Goal: Task Accomplishment & Management: Manage account settings

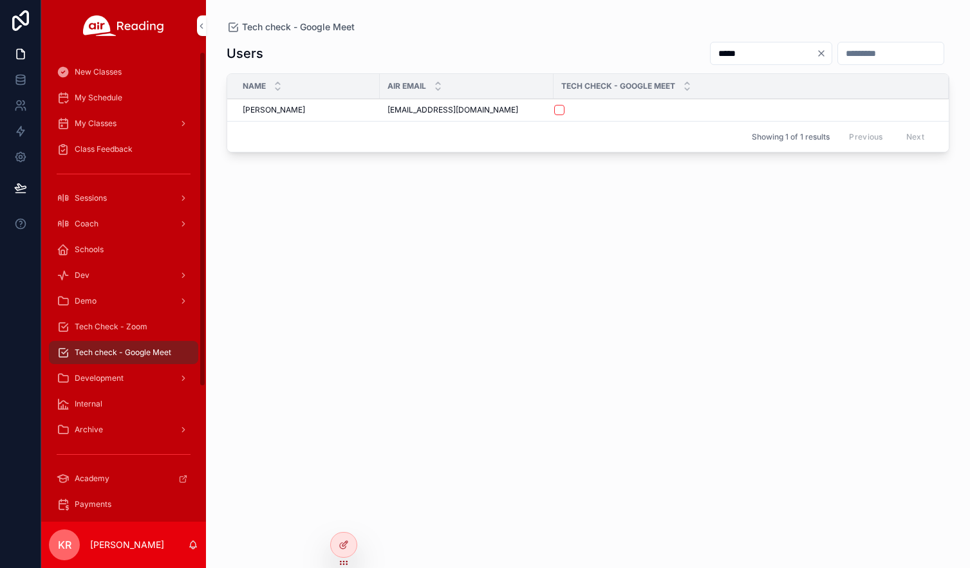
drag, startPoint x: 120, startPoint y: 321, endPoint x: 192, endPoint y: 333, distance: 72.4
click at [120, 321] on div "Tech Check - Zoom" at bounding box center [124, 327] width 134 height 21
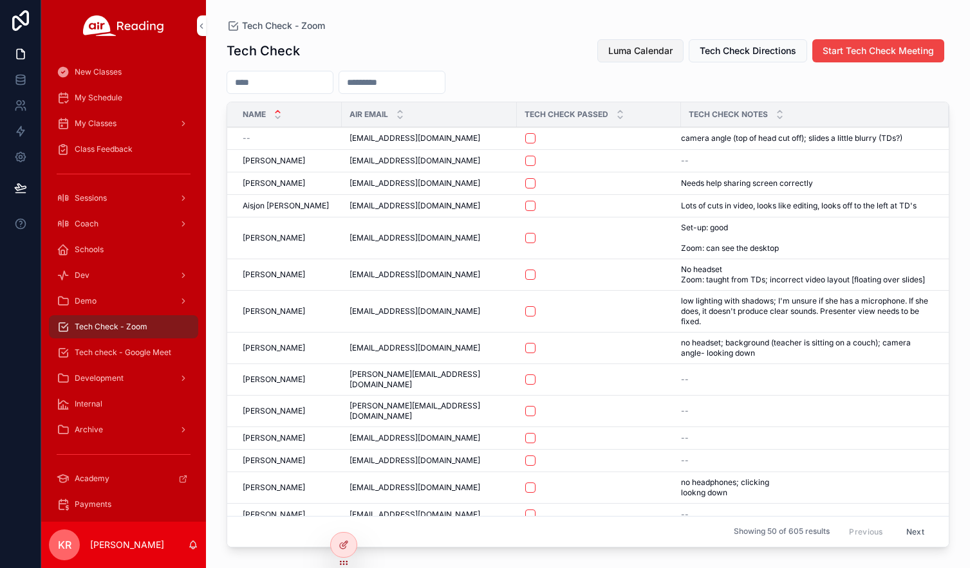
click at [635, 46] on span "Luma Calendar" at bounding box center [640, 50] width 64 height 13
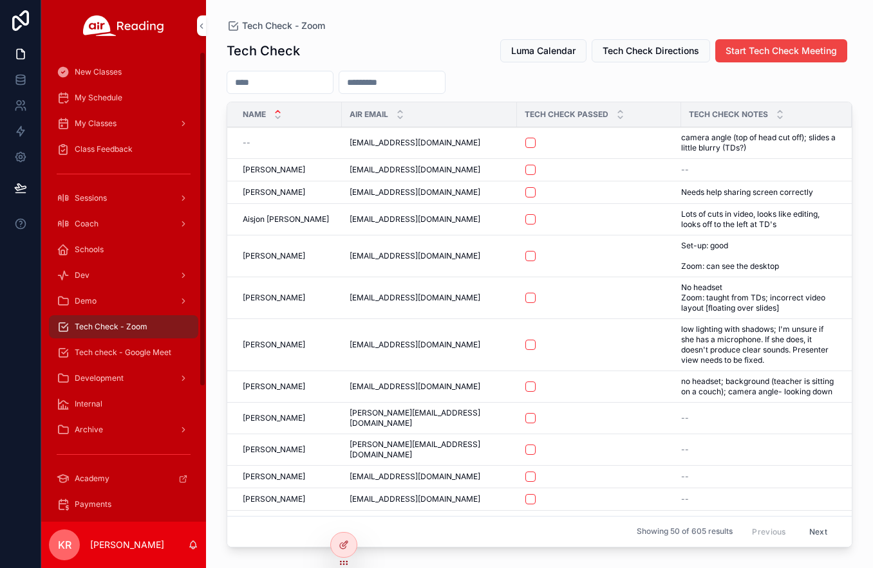
click at [107, 101] on span "My Schedule" at bounding box center [99, 98] width 48 height 10
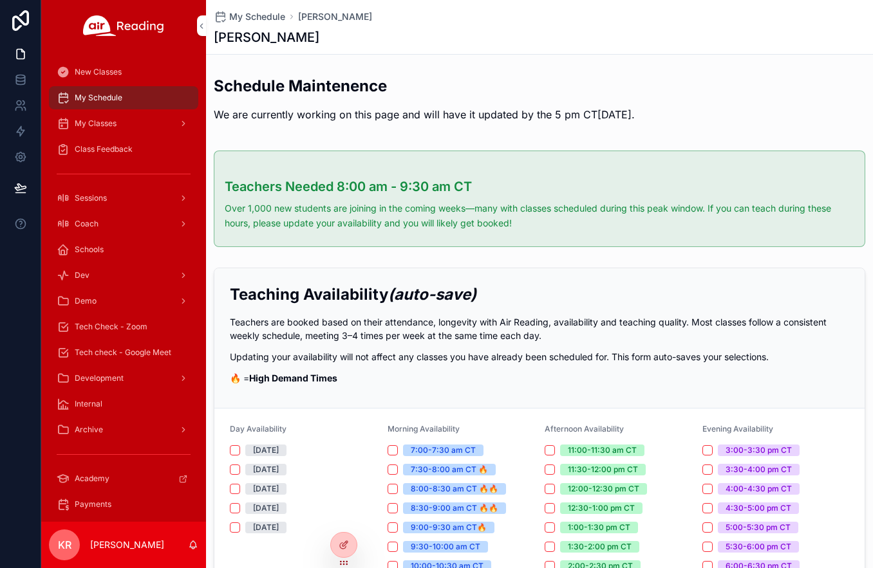
click at [0, 0] on icon at bounding box center [0, 0] width 0 height 0
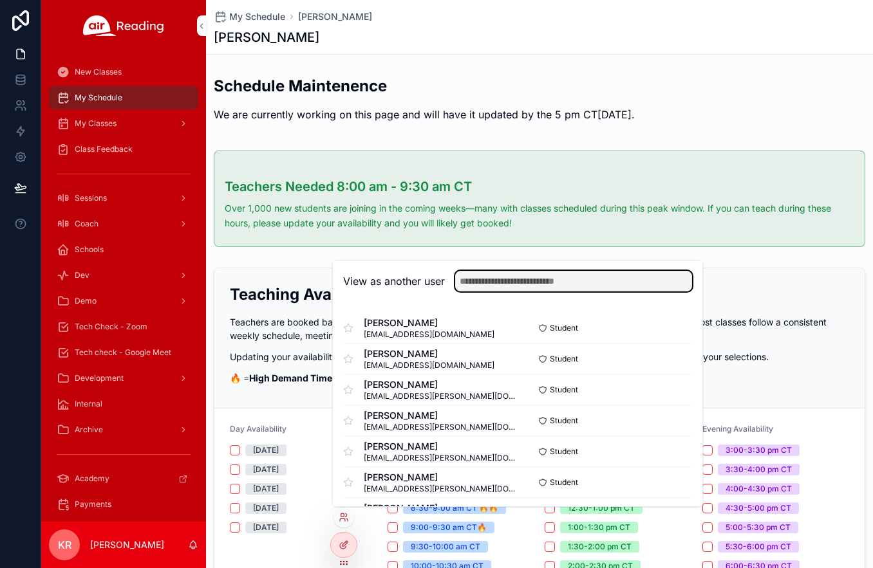
click at [489, 283] on input "text" at bounding box center [573, 281] width 237 height 21
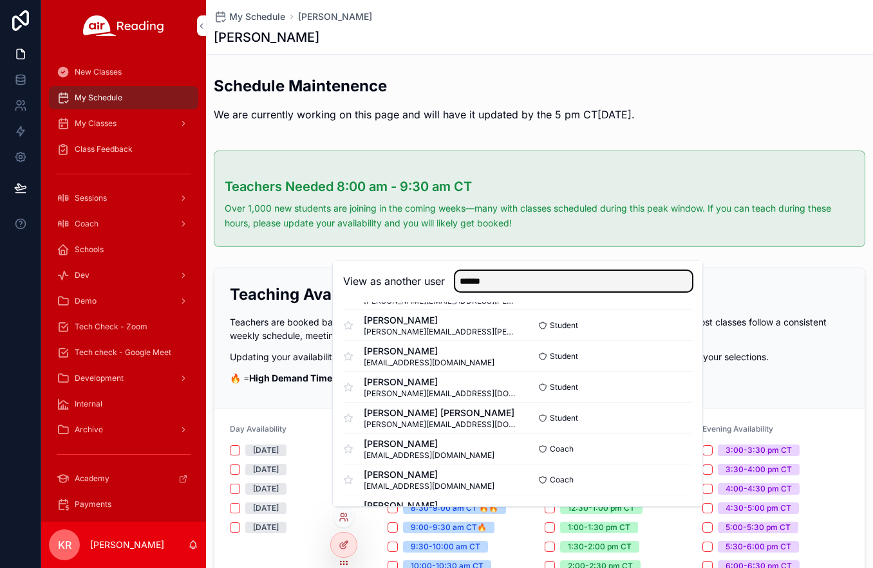
scroll to position [193, 0]
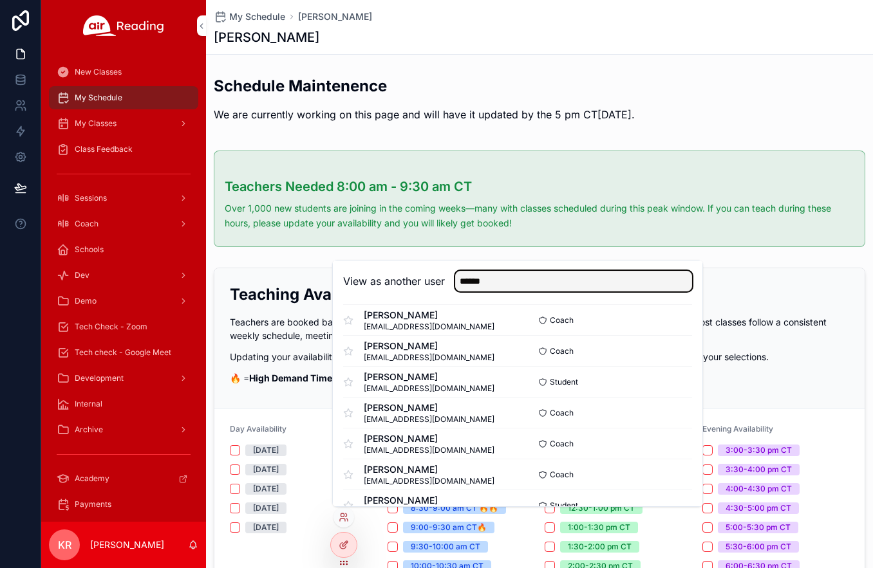
type input "******"
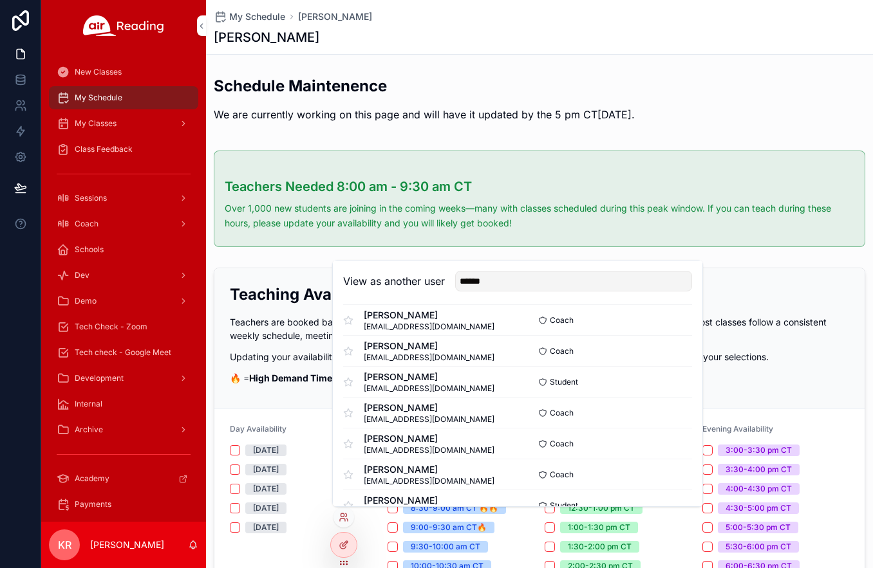
click at [0, 0] on button "Select" at bounding box center [0, 0] width 0 height 0
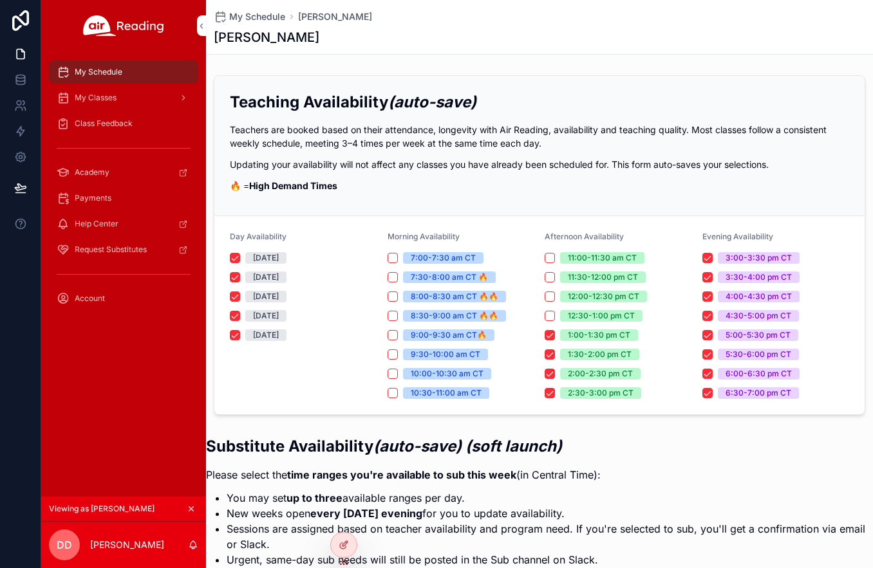
click at [130, 303] on div "Account" at bounding box center [124, 298] width 134 height 21
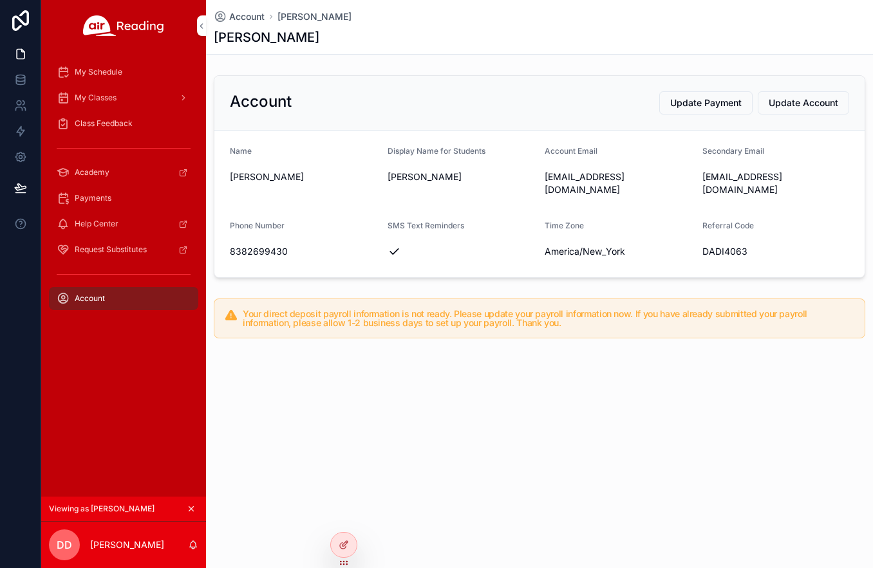
click at [129, 91] on div "My Classes" at bounding box center [124, 98] width 134 height 21
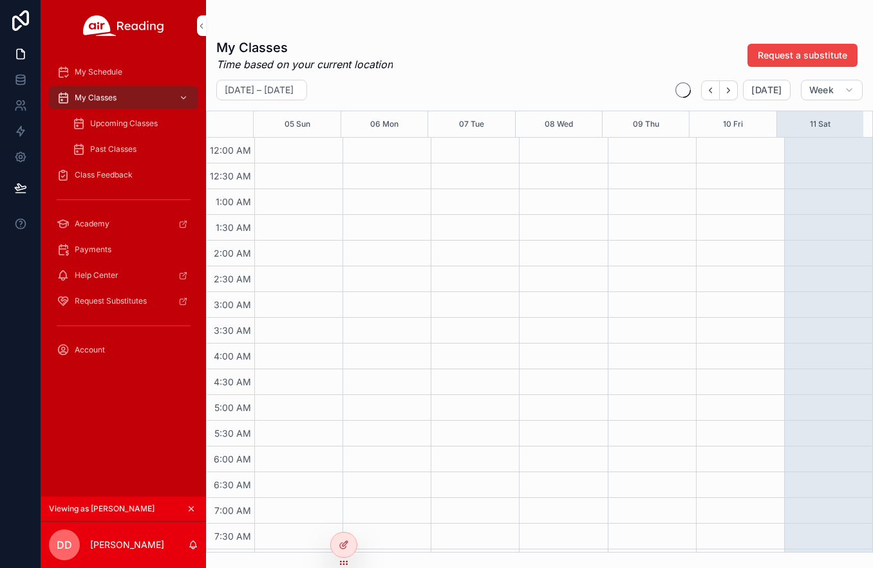
click at [189, 508] on icon "scrollable content" at bounding box center [191, 509] width 9 height 9
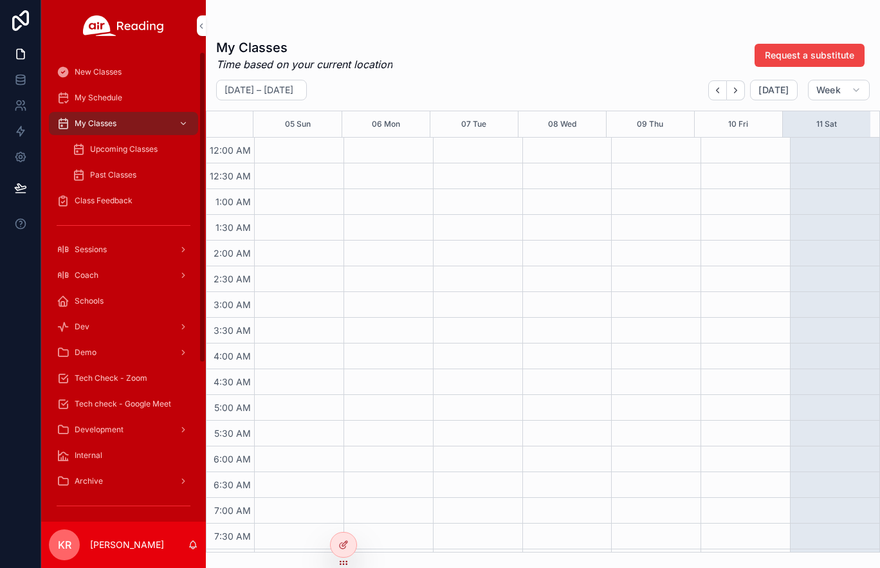
click at [127, 371] on div "Tech Check - Zoom" at bounding box center [124, 378] width 134 height 21
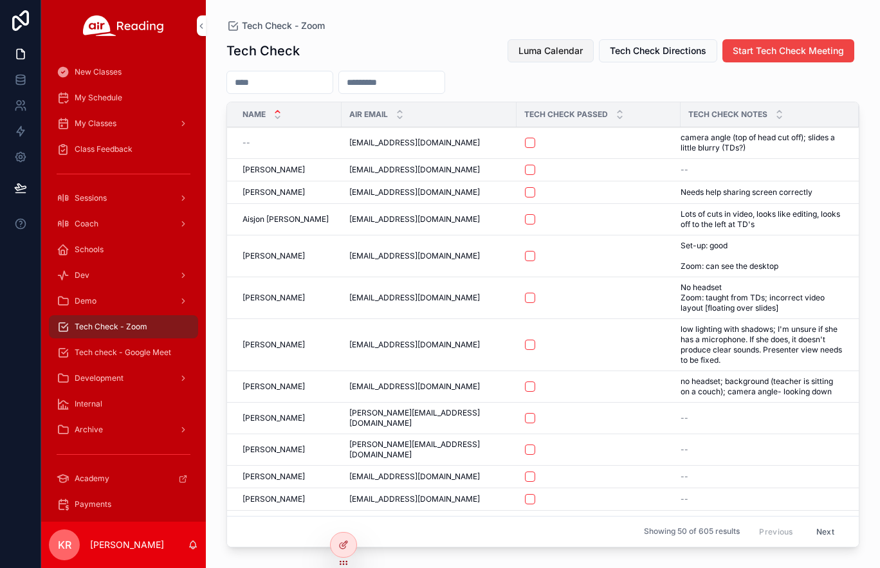
click at [534, 55] on span "Luma Calendar" at bounding box center [551, 50] width 64 height 13
click at [100, 225] on div "Coach" at bounding box center [124, 224] width 134 height 21
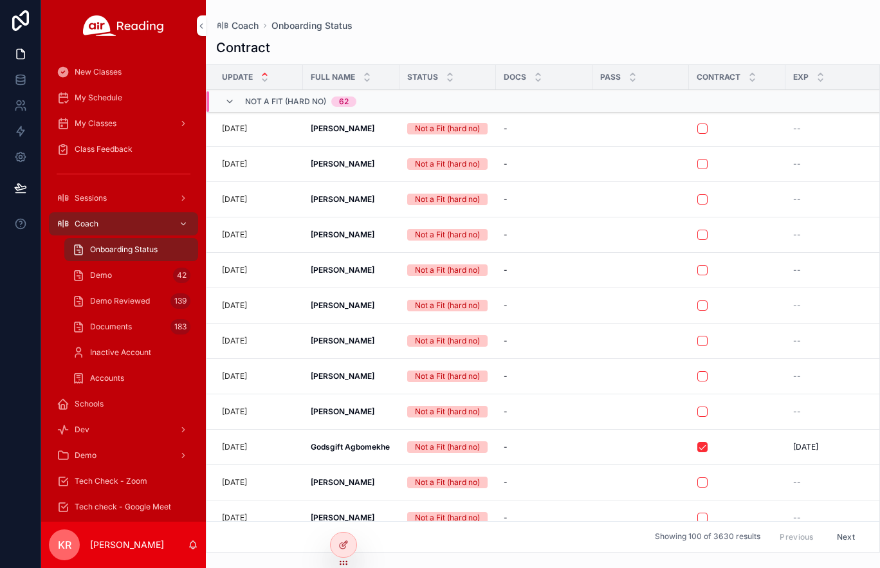
click at [124, 275] on div "Demo 42" at bounding box center [131, 275] width 118 height 21
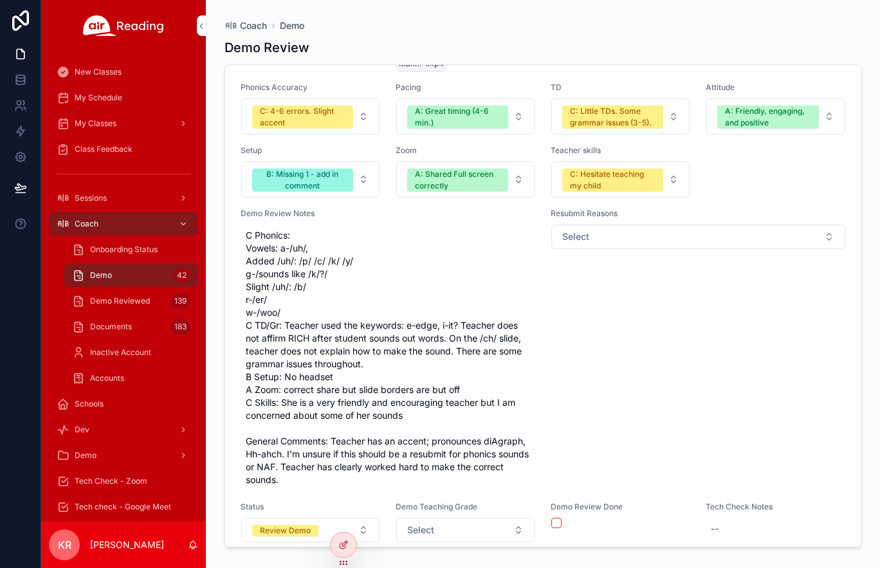
scroll to position [14800, 0]
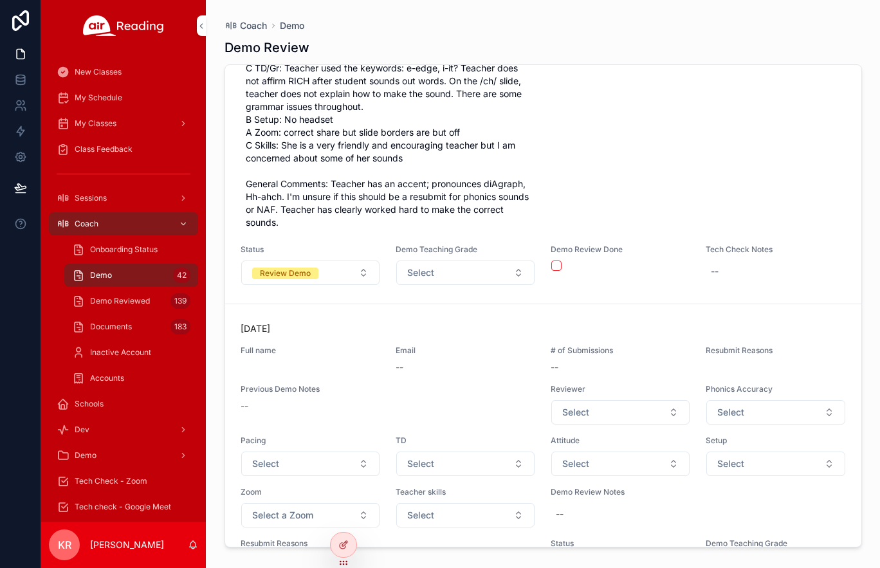
click at [139, 253] on span "Onboarding Status" at bounding box center [124, 250] width 68 height 10
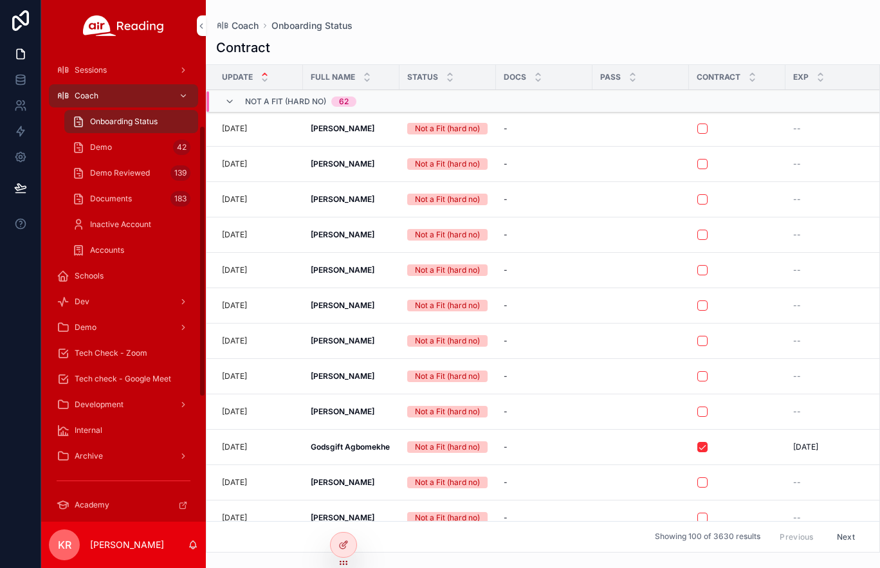
scroll to position [129, 0]
click at [138, 353] on span "Tech Check - Zoom" at bounding box center [111, 353] width 73 height 10
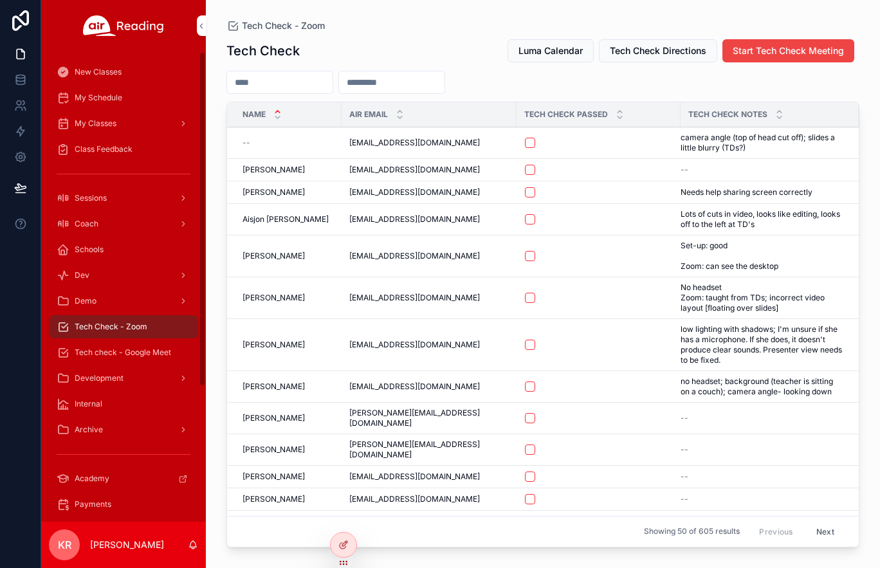
click at [111, 89] on div "My Schedule" at bounding box center [124, 98] width 134 height 21
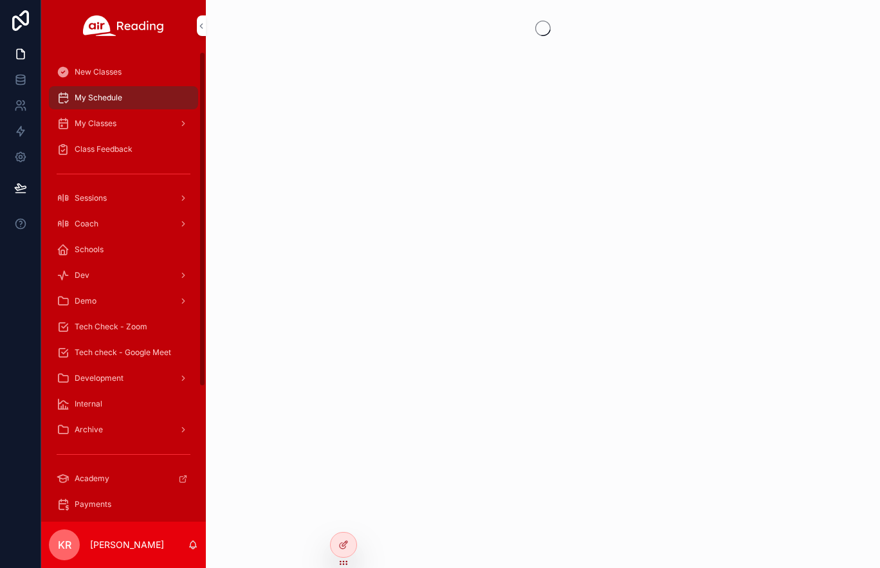
click at [163, 119] on div "My Classes" at bounding box center [124, 123] width 134 height 21
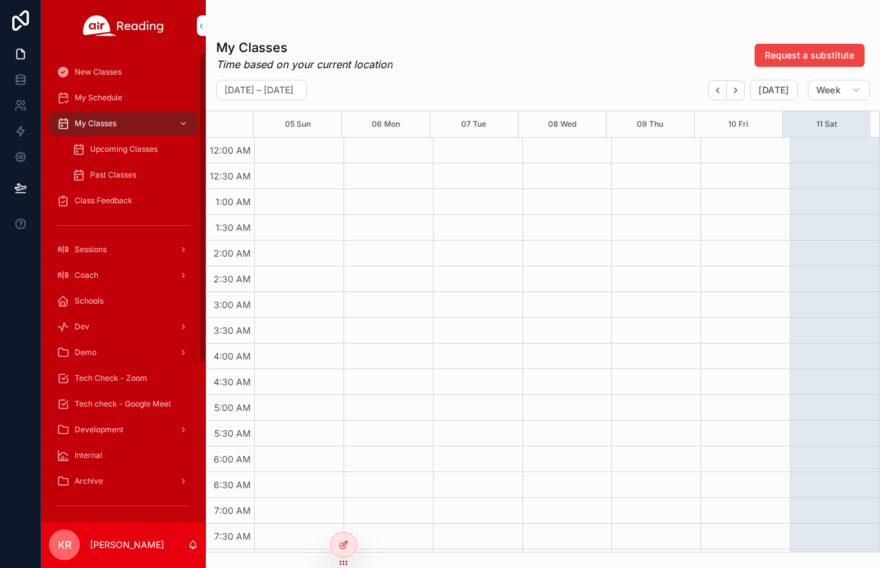
click at [133, 151] on span "Upcoming Classes" at bounding box center [124, 149] width 68 height 10
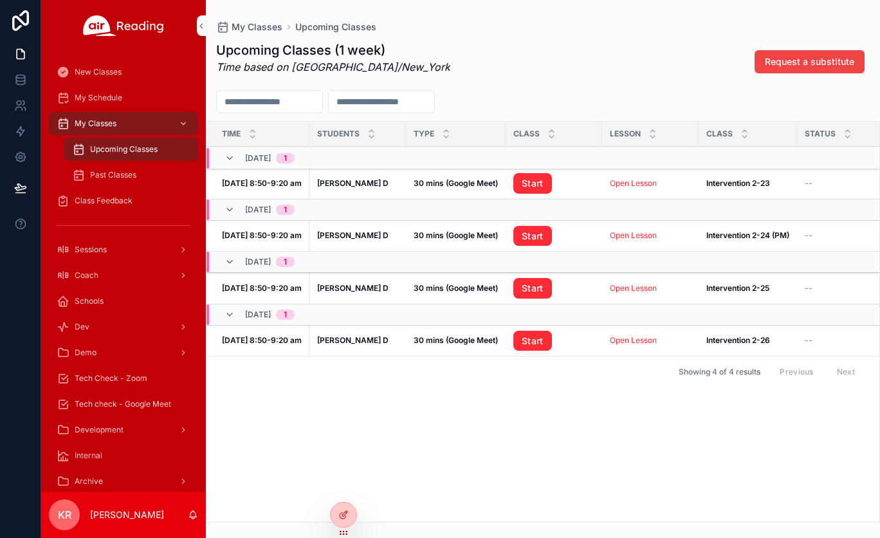
click at [0, 0] on div at bounding box center [0, 0] width 0 height 0
click at [0, 0] on icon at bounding box center [0, 0] width 0 height 0
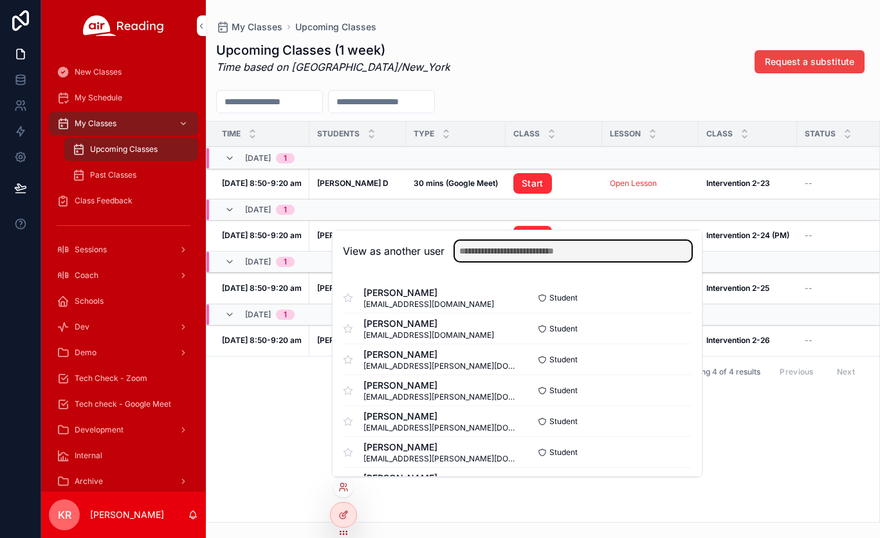
click at [488, 259] on input "text" at bounding box center [573, 251] width 237 height 21
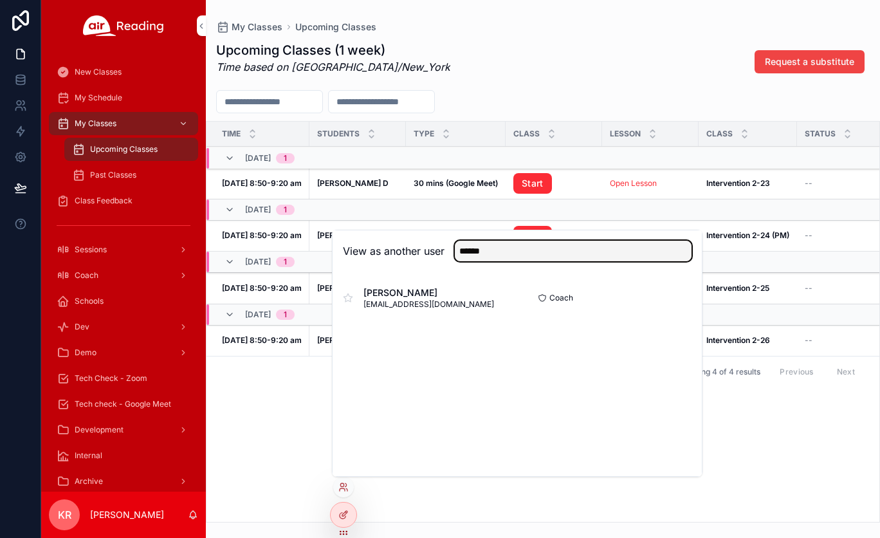
type input "******"
click at [0, 0] on button "Select" at bounding box center [0, 0] width 0 height 0
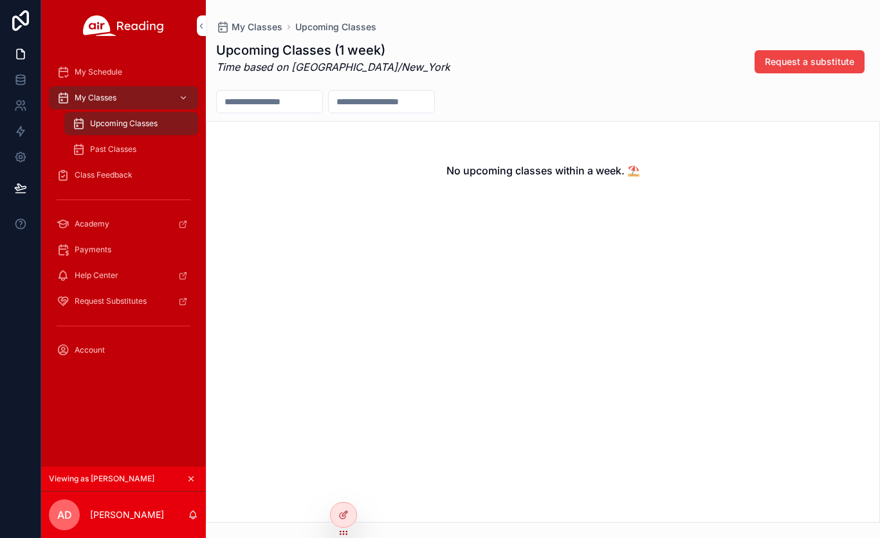
click at [106, 72] on span "My Schedule" at bounding box center [99, 72] width 48 height 10
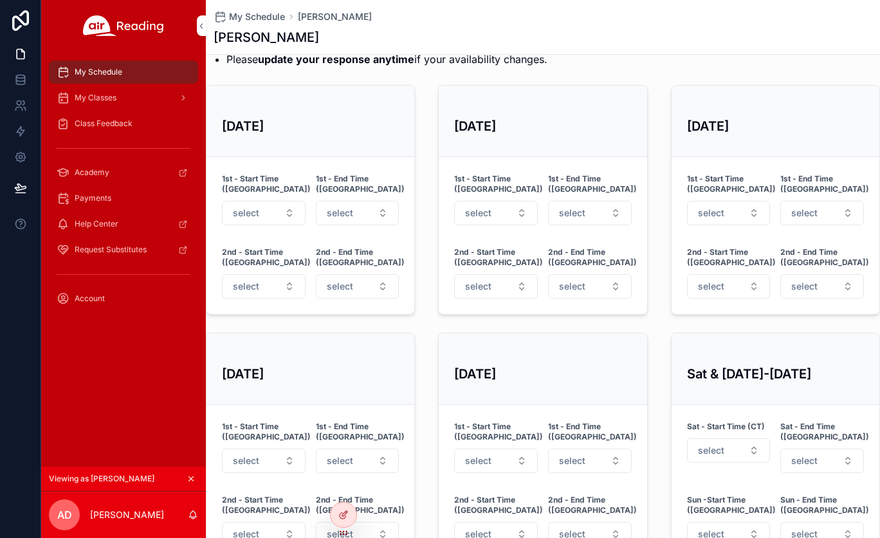
scroll to position [515, 0]
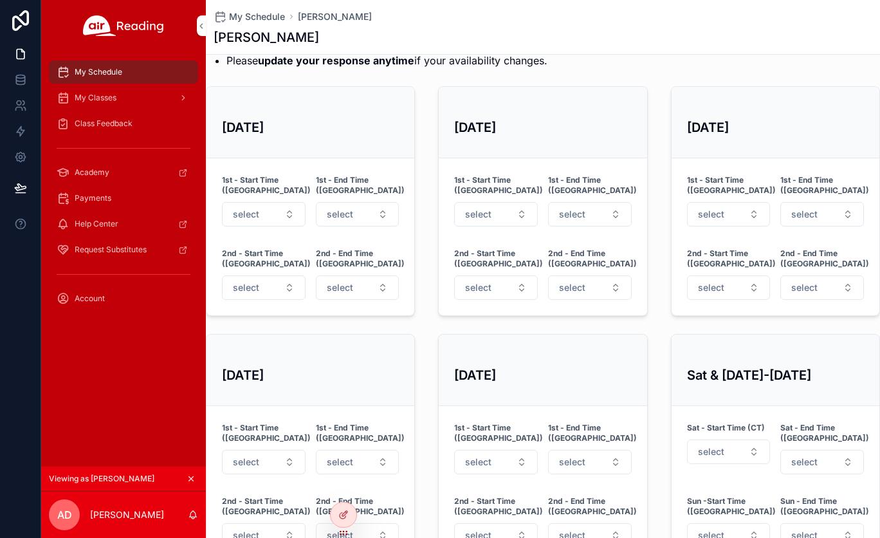
click at [193, 480] on icon "scrollable content" at bounding box center [191, 478] width 9 height 9
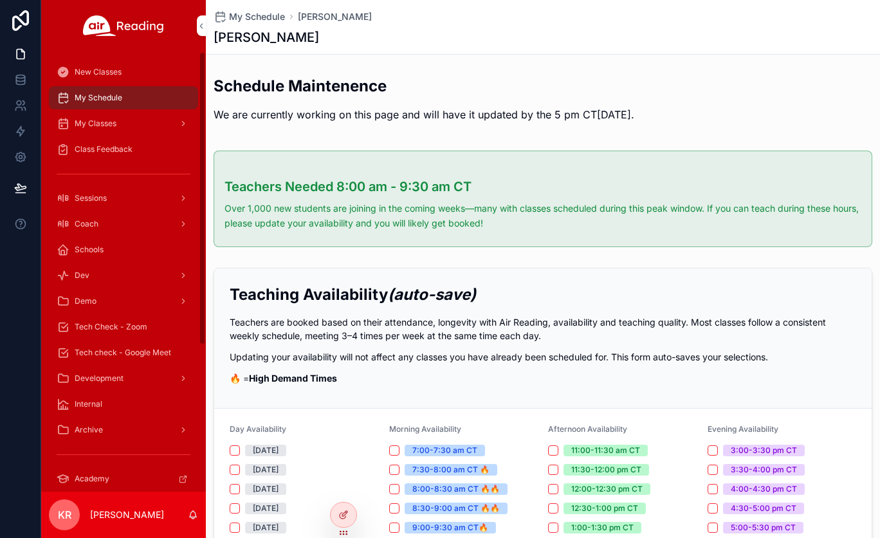
click at [99, 225] on div "Coach" at bounding box center [124, 224] width 134 height 21
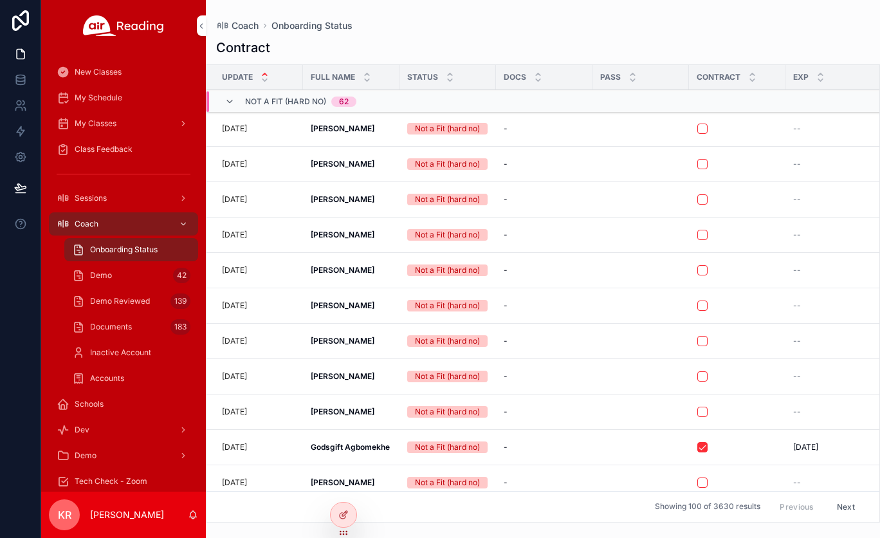
click at [131, 272] on div "Demo 42" at bounding box center [131, 275] width 118 height 21
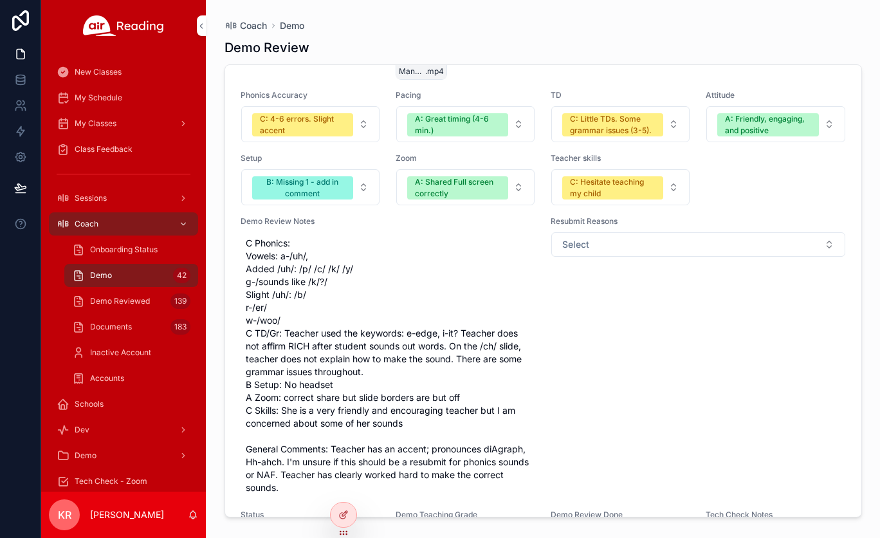
scroll to position [14406, 0]
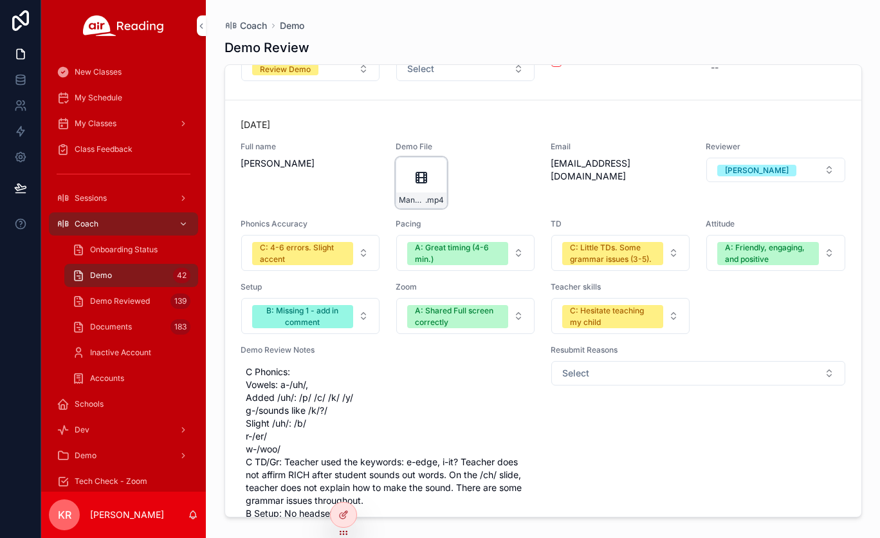
click at [420, 185] on icon "scrollable content" at bounding box center [421, 177] width 15 height 15
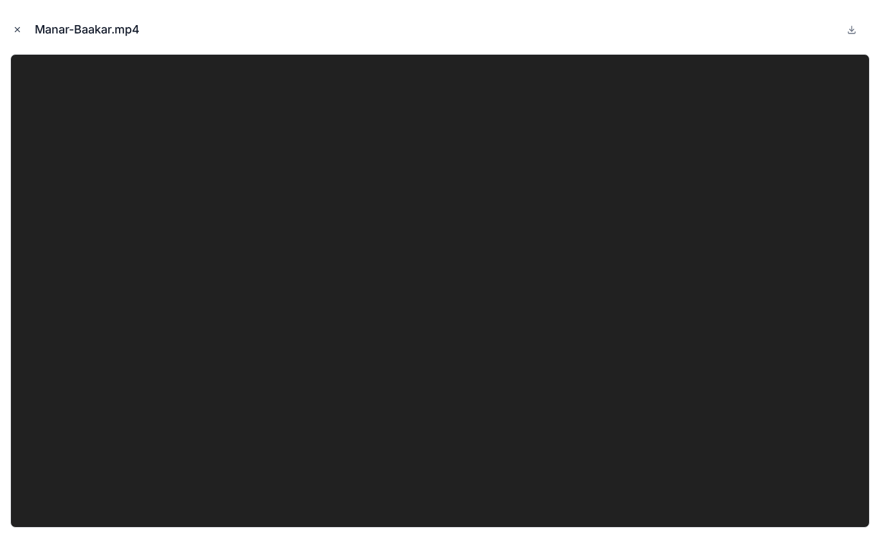
click at [17, 29] on icon "Close modal" at bounding box center [17, 29] width 9 height 9
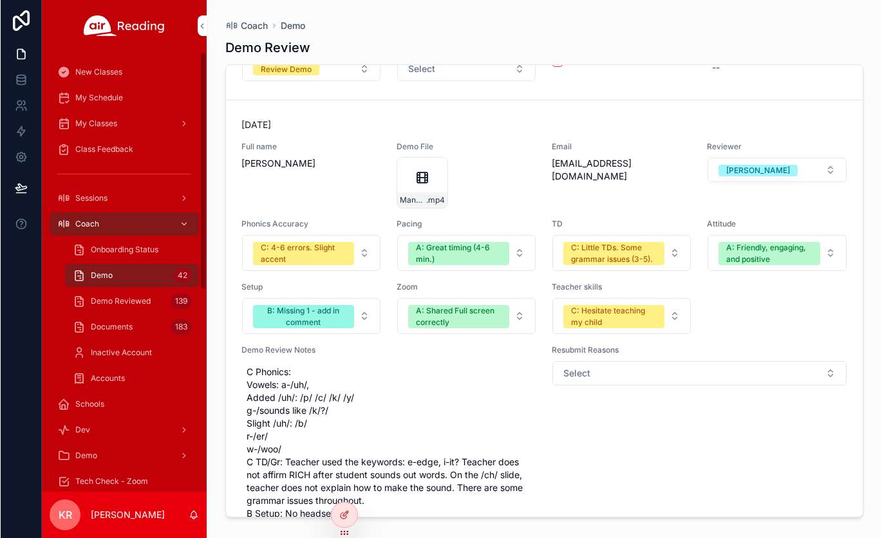
scroll to position [64, 0]
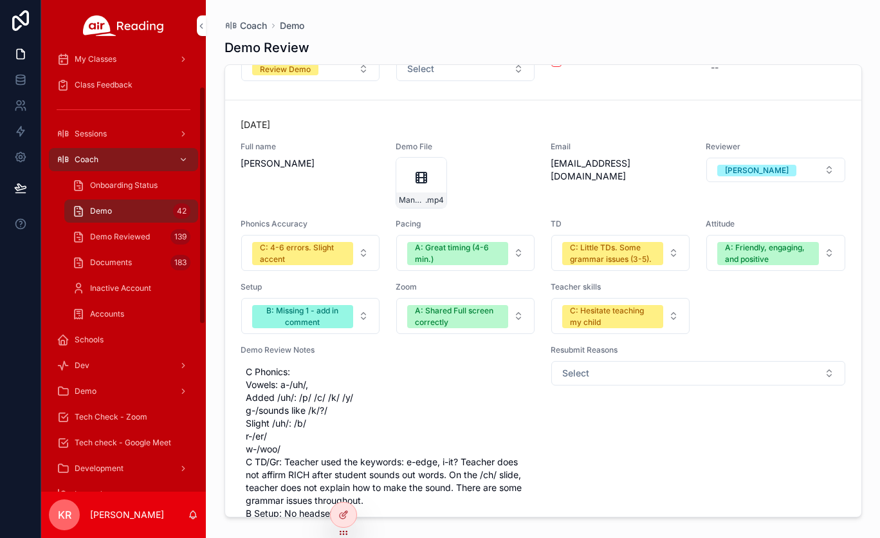
click at [133, 420] on span "Tech Check - Zoom" at bounding box center [111, 417] width 73 height 10
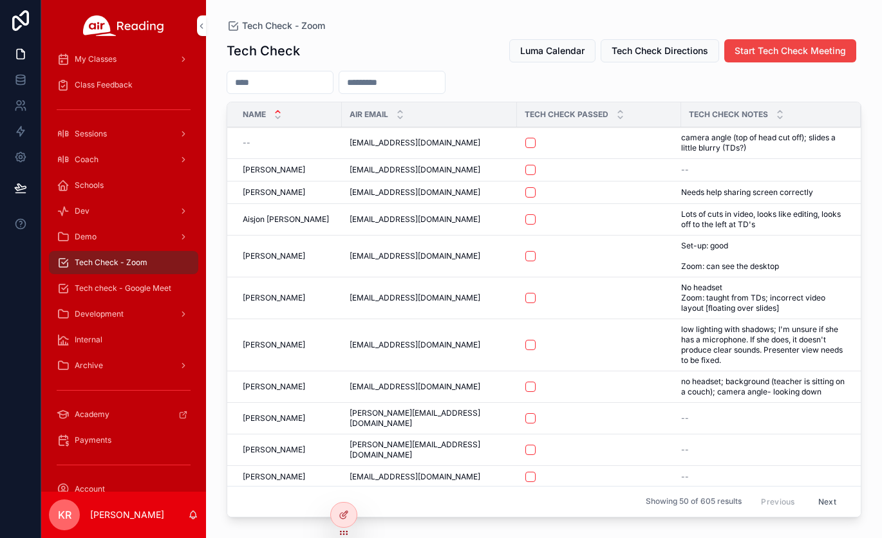
click at [282, 79] on input "scrollable content" at bounding box center [280, 82] width 106 height 18
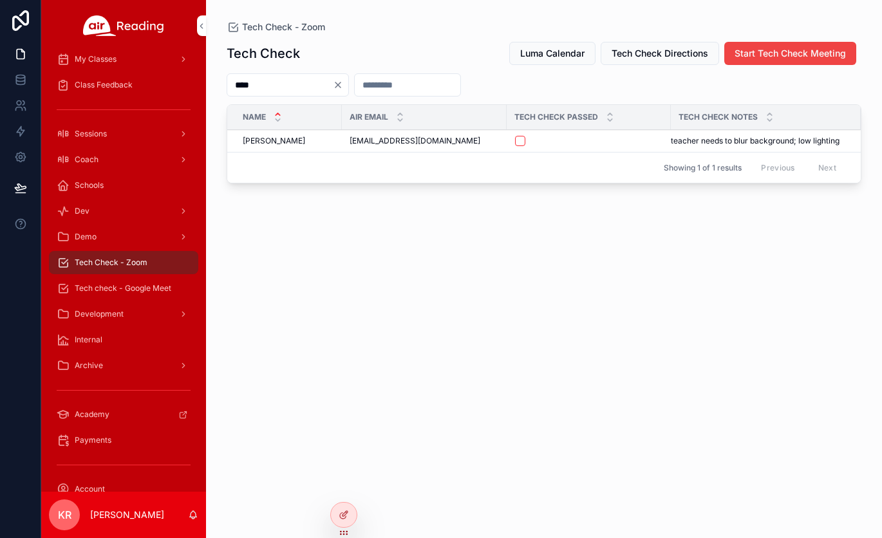
type input "****"
click at [520, 144] on button "scrollable content" at bounding box center [520, 141] width 10 height 10
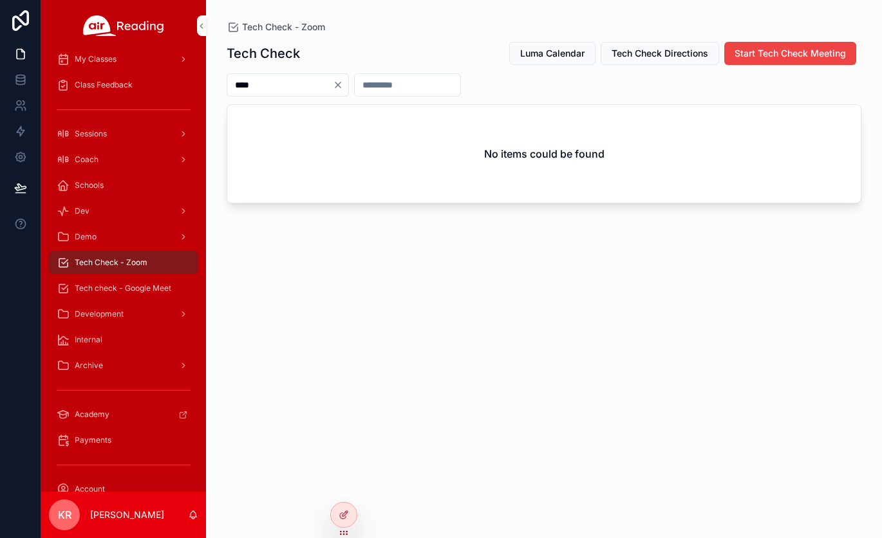
click at [118, 288] on span "Tech check - Google Meet" at bounding box center [123, 288] width 97 height 10
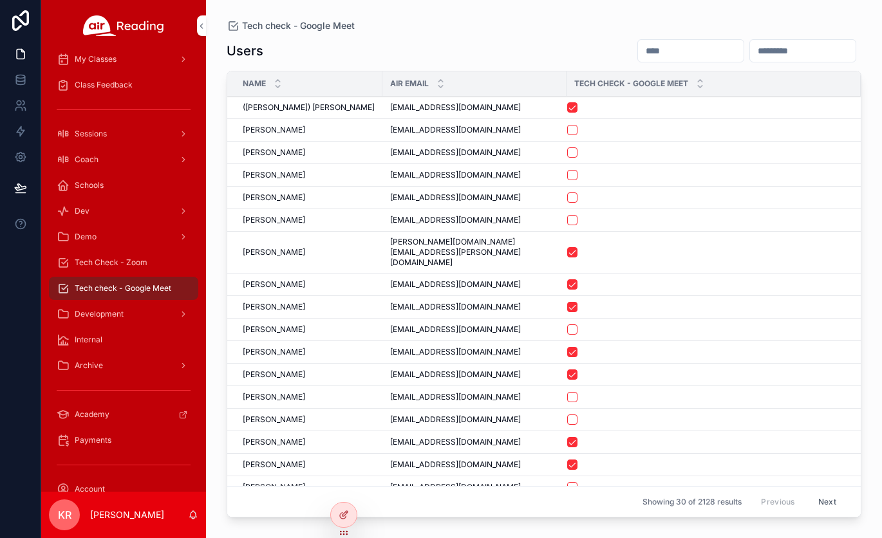
click at [638, 48] on input "scrollable content" at bounding box center [691, 51] width 106 height 18
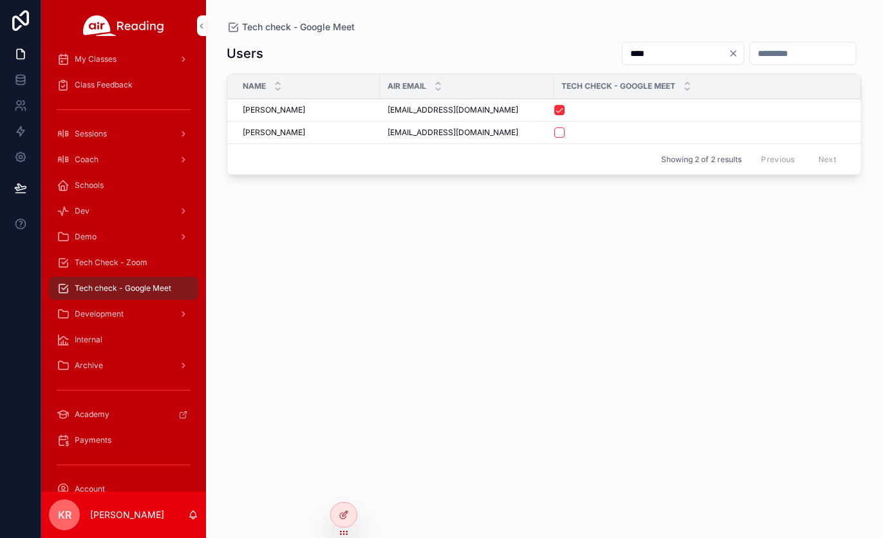
type input "****"
click at [560, 132] on button "scrollable content" at bounding box center [559, 132] width 10 height 10
click at [730, 55] on icon "Clear" at bounding box center [732, 53] width 5 height 5
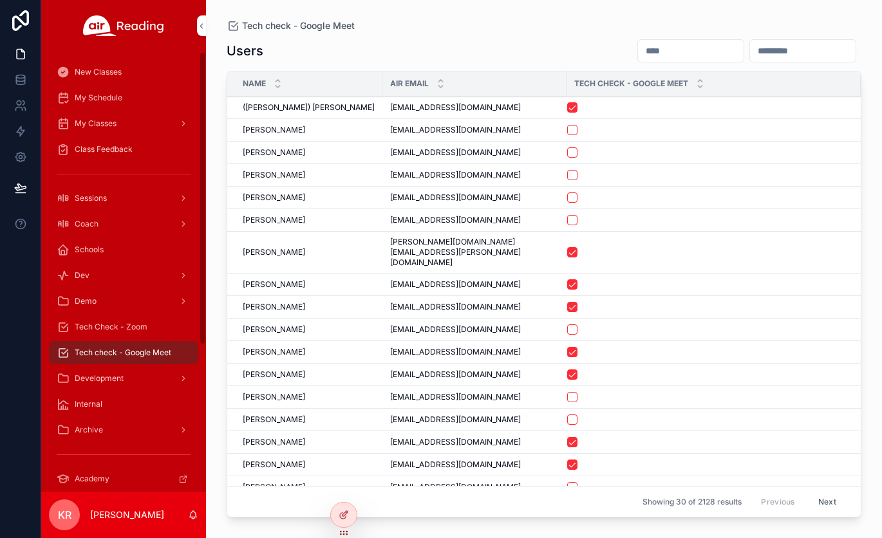
click at [107, 102] on span "My Schedule" at bounding box center [99, 98] width 48 height 10
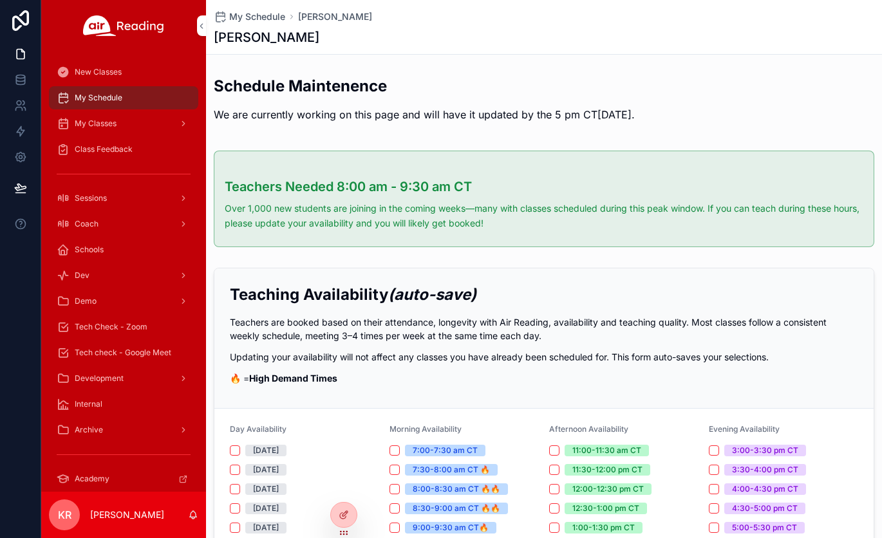
click at [0, 0] on icon at bounding box center [0, 0] width 0 height 0
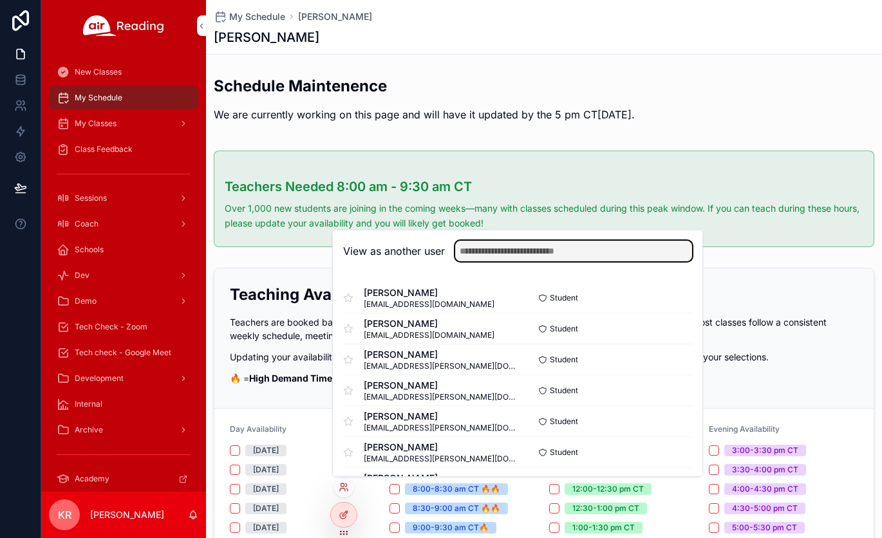
click at [506, 250] on input "text" at bounding box center [573, 251] width 237 height 21
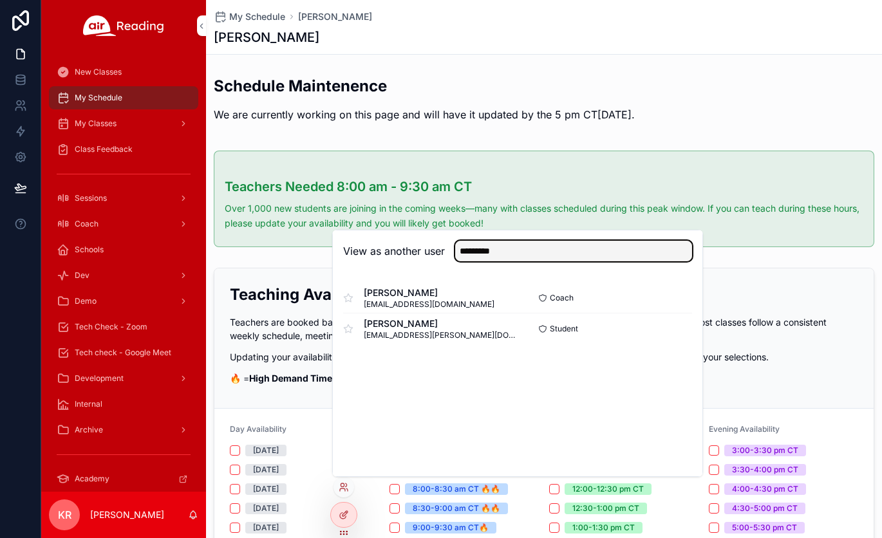
type input "*********"
click at [0, 0] on button "Select" at bounding box center [0, 0] width 0 height 0
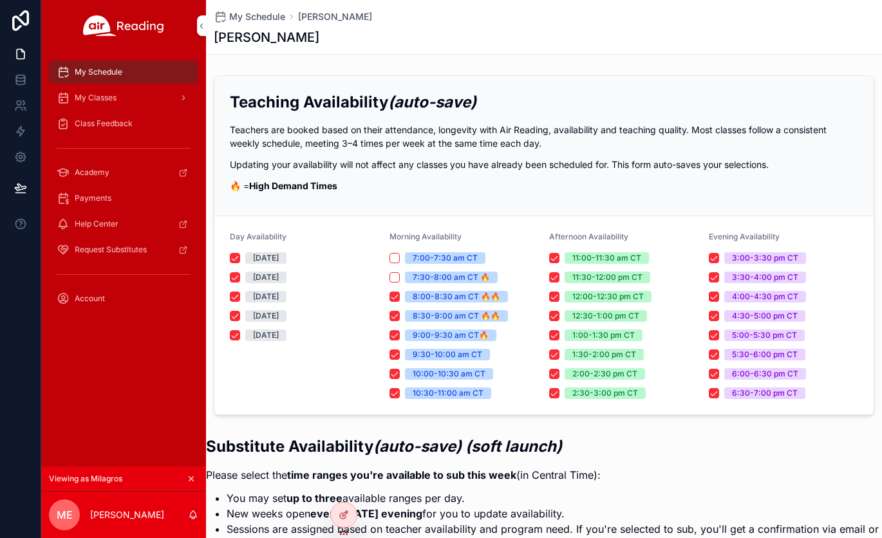
click at [191, 481] on icon "scrollable content" at bounding box center [191, 478] width 9 height 9
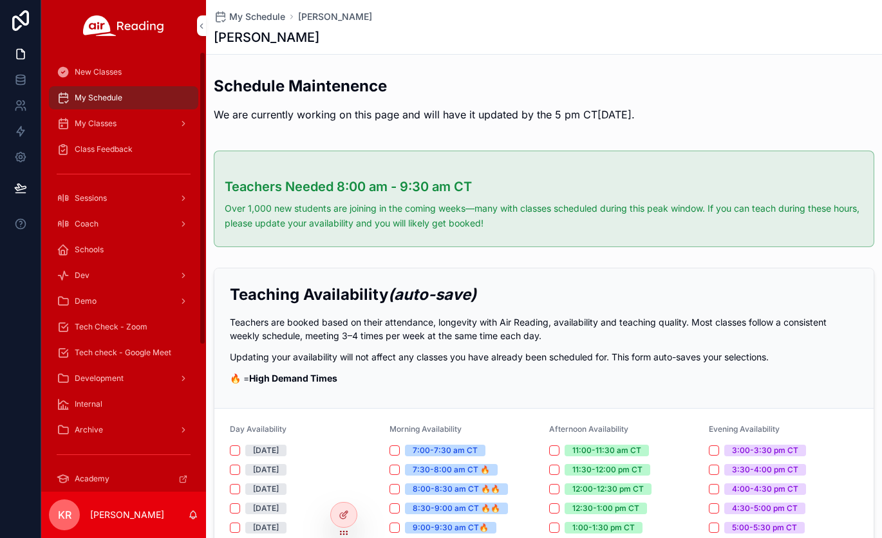
click at [129, 327] on span "Tech Check - Zoom" at bounding box center [111, 327] width 73 height 10
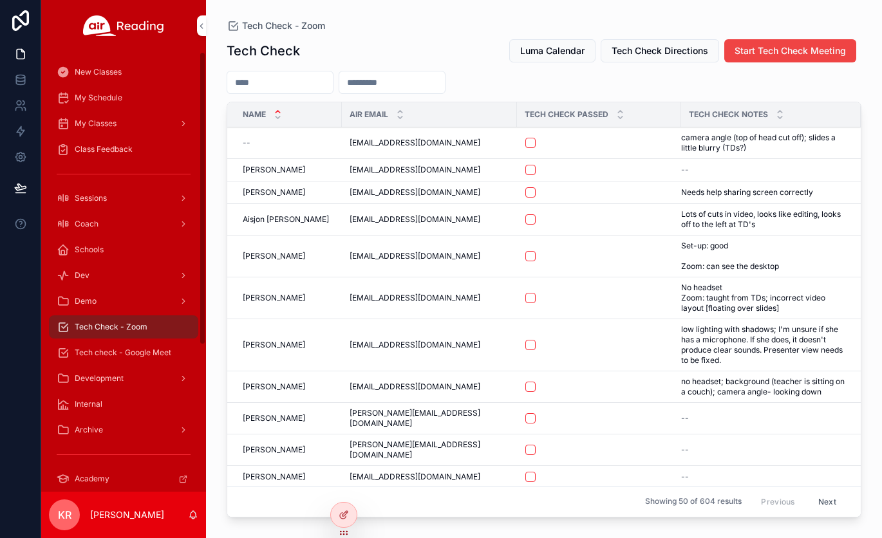
click at [277, 85] on input "scrollable content" at bounding box center [280, 82] width 106 height 18
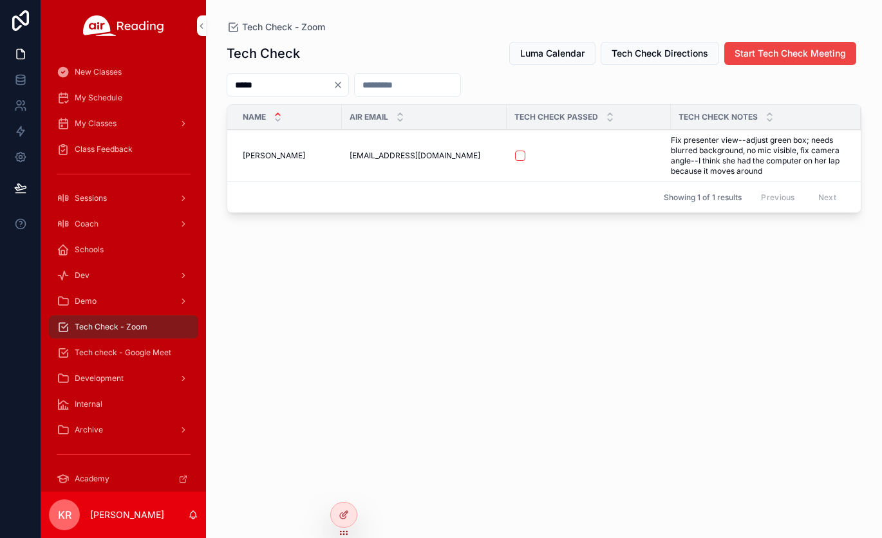
type input "*****"
click at [520, 156] on button "scrollable content" at bounding box center [520, 156] width 10 height 10
click at [133, 353] on span "Tech check - Google Meet" at bounding box center [123, 353] width 97 height 10
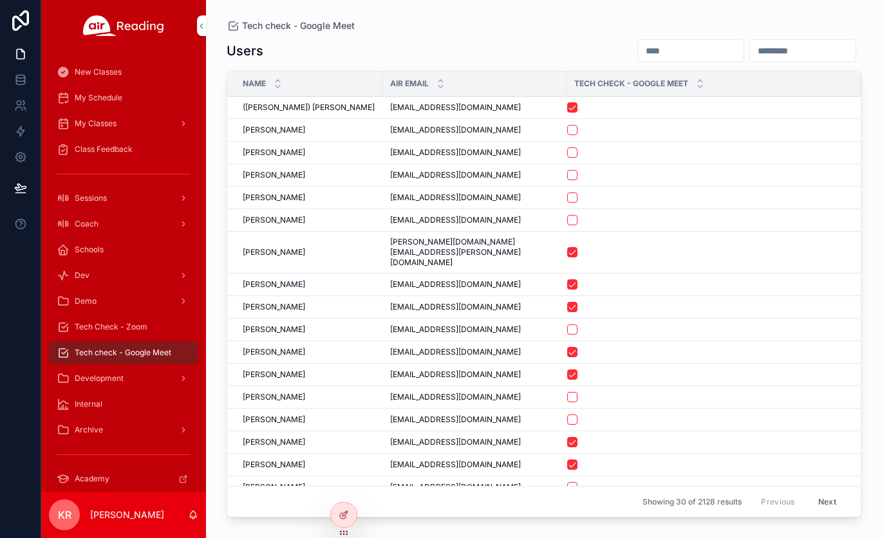
click at [638, 49] on input "scrollable content" at bounding box center [691, 51] width 106 height 18
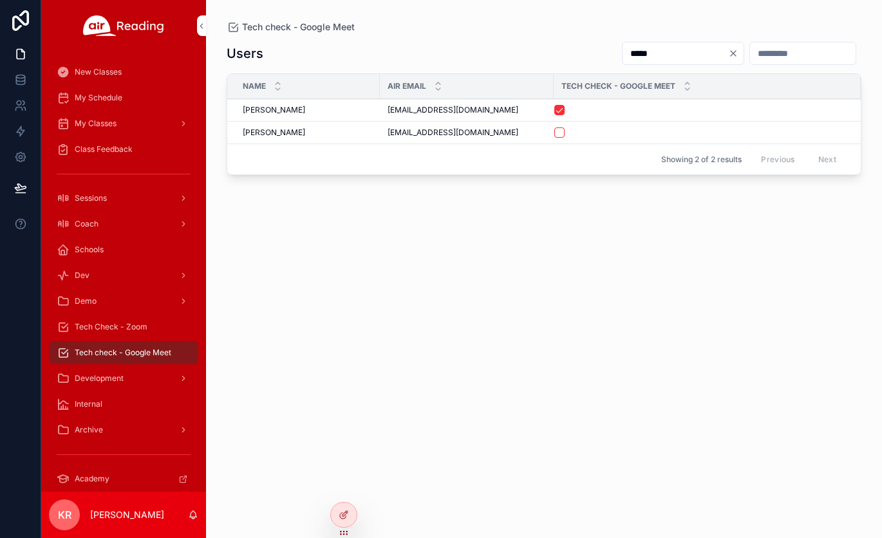
type input "*****"
click at [564, 132] on button "scrollable content" at bounding box center [559, 132] width 10 height 10
click at [133, 330] on span "Tech Check - Zoom" at bounding box center [111, 327] width 73 height 10
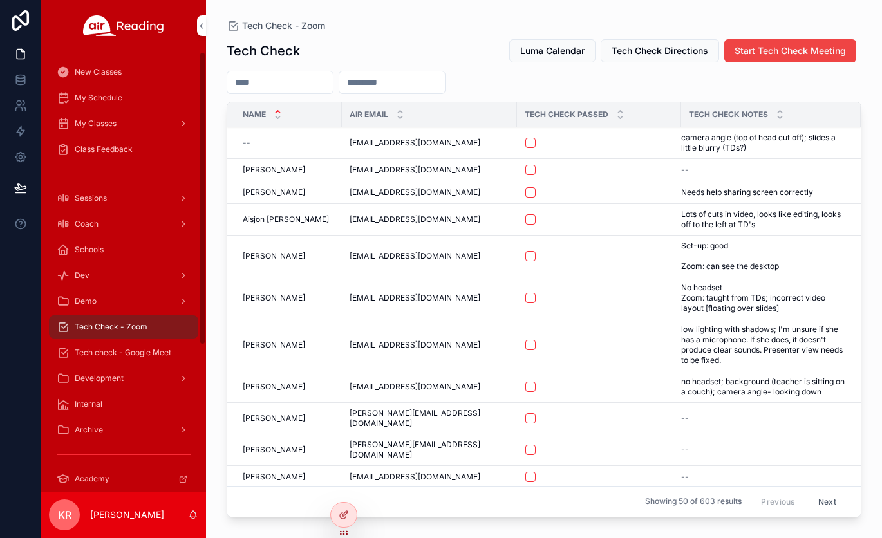
click at [106, 102] on span "My Schedule" at bounding box center [99, 98] width 48 height 10
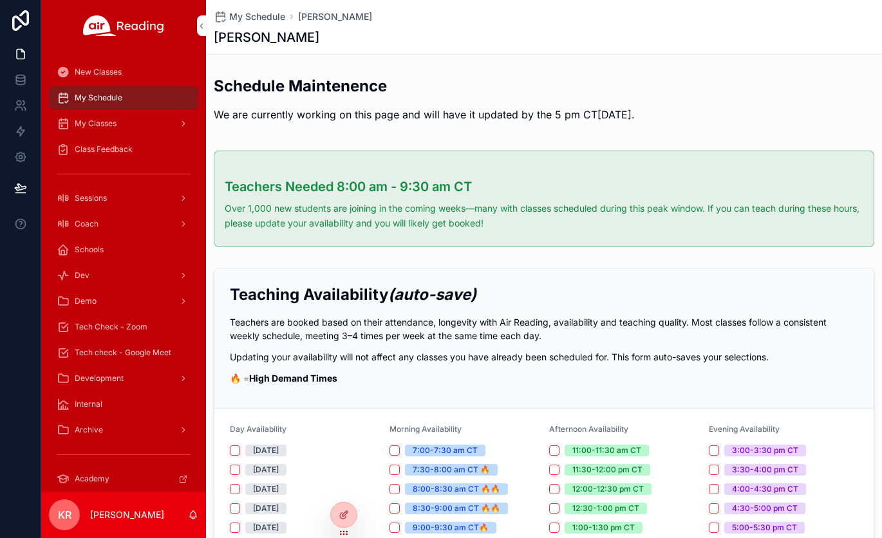
click at [0, 0] on icon at bounding box center [0, 0] width 0 height 0
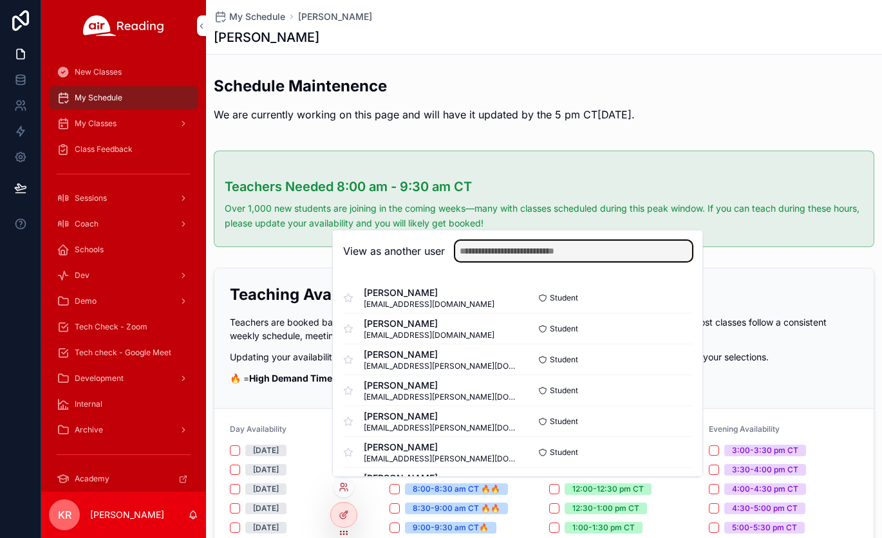
click at [487, 257] on input "text" at bounding box center [573, 251] width 237 height 21
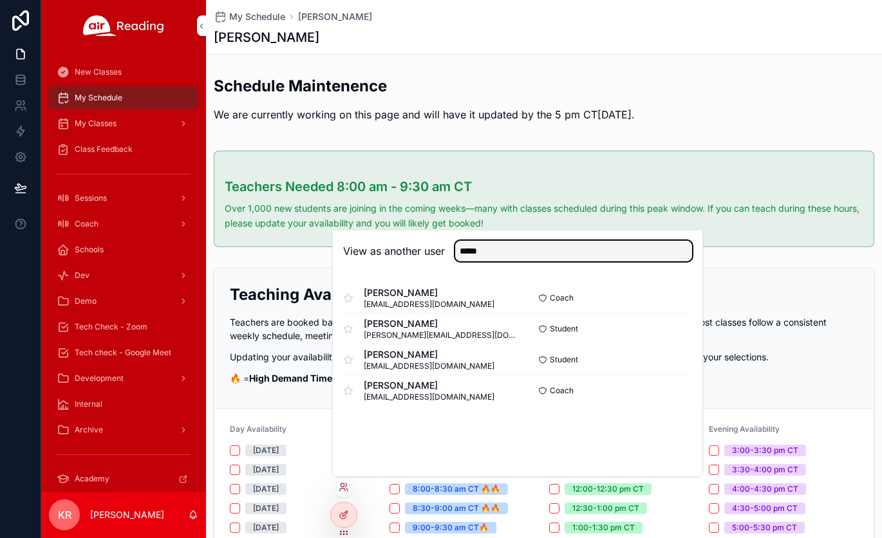
type input "*****"
click at [0, 0] on button "Select" at bounding box center [0, 0] width 0 height 0
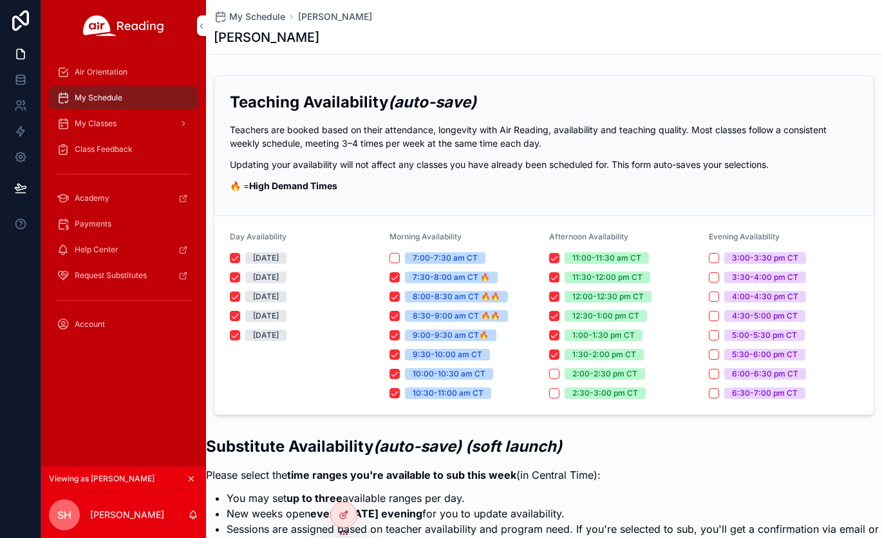
click at [111, 72] on span "Air Orientation" at bounding box center [101, 72] width 53 height 10
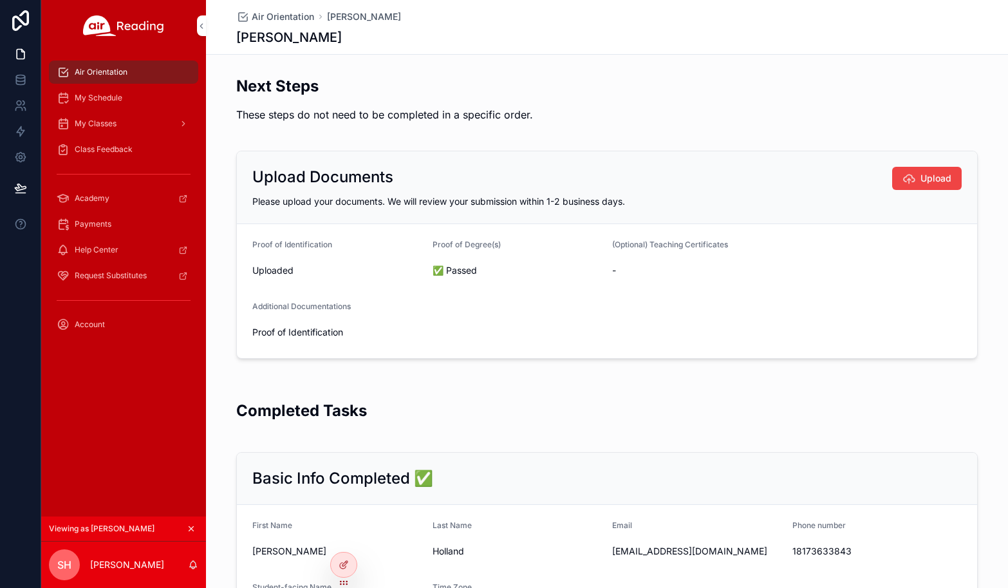
click at [190, 528] on icon "scrollable content" at bounding box center [191, 528] width 9 height 9
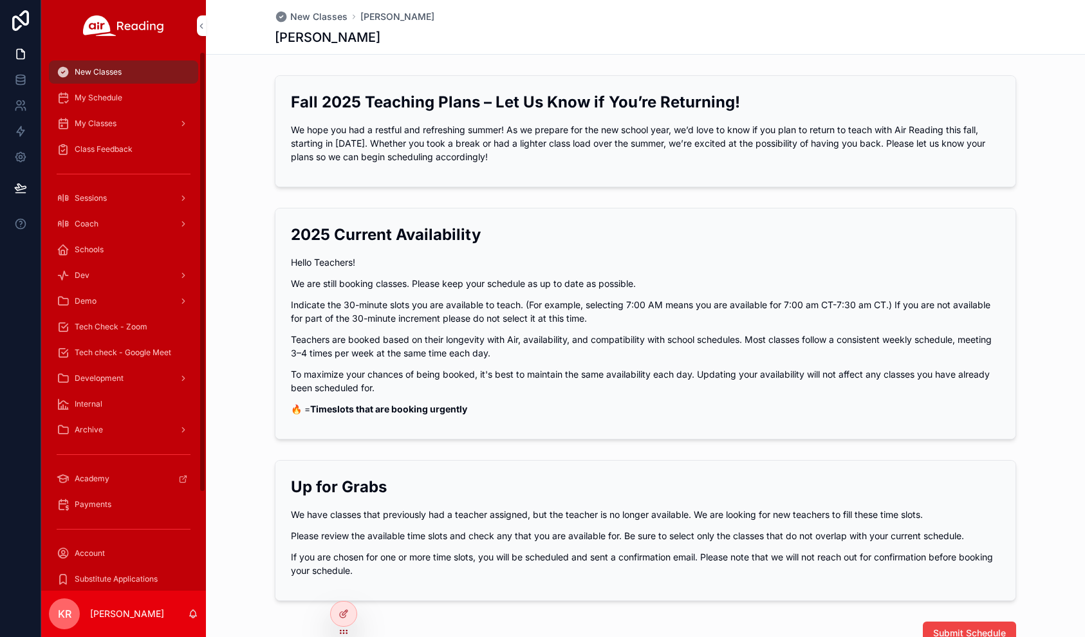
click at [107, 223] on div "Coach" at bounding box center [124, 224] width 134 height 21
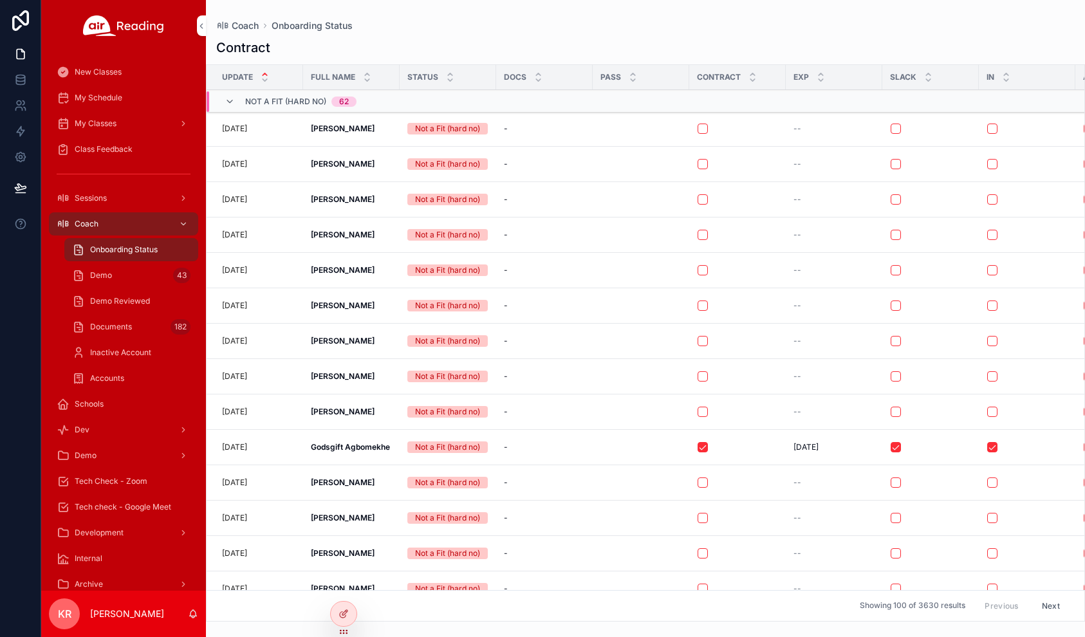
click at [142, 479] on span "Tech Check - Zoom" at bounding box center [111, 481] width 73 height 10
